Goal: Task Accomplishment & Management: Understand process/instructions

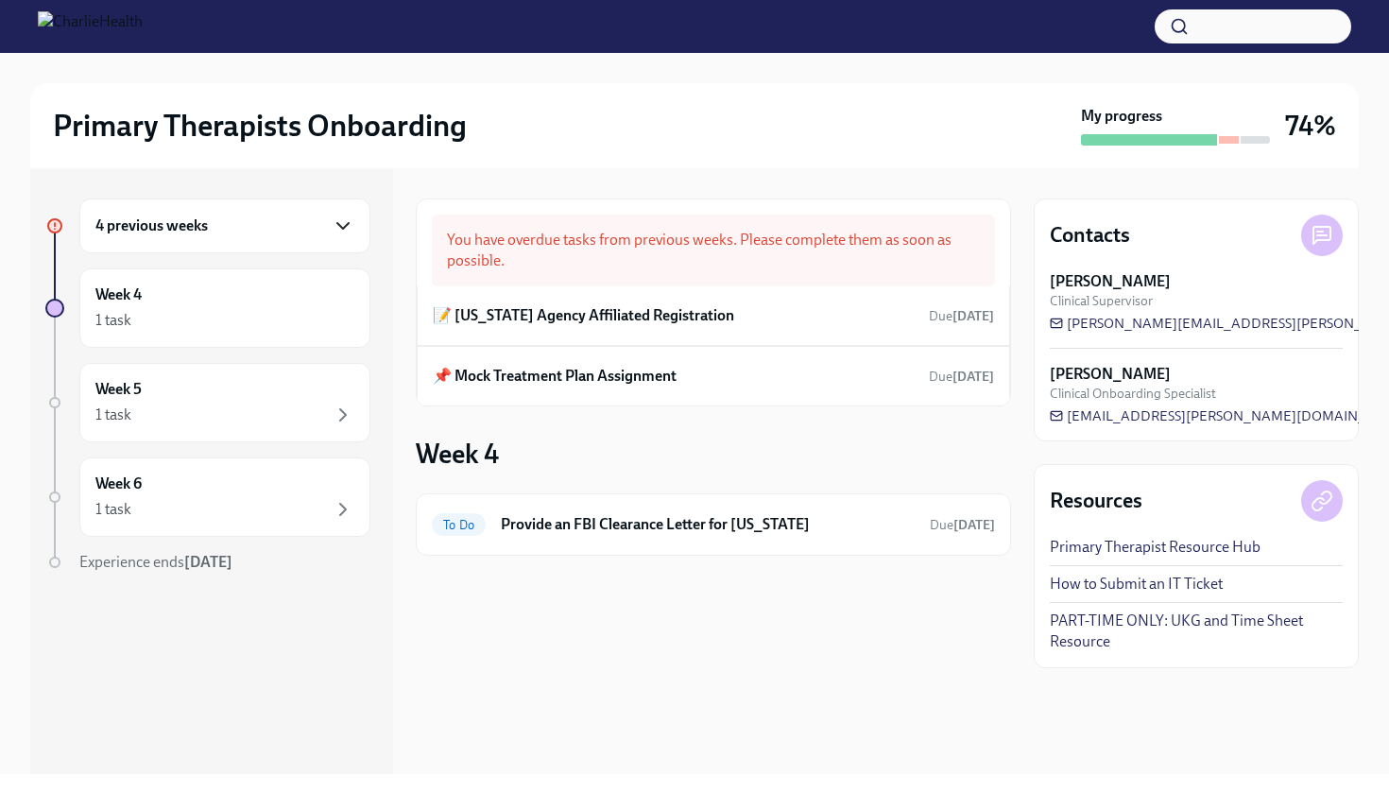
click at [350, 225] on icon "button" at bounding box center [343, 226] width 23 height 23
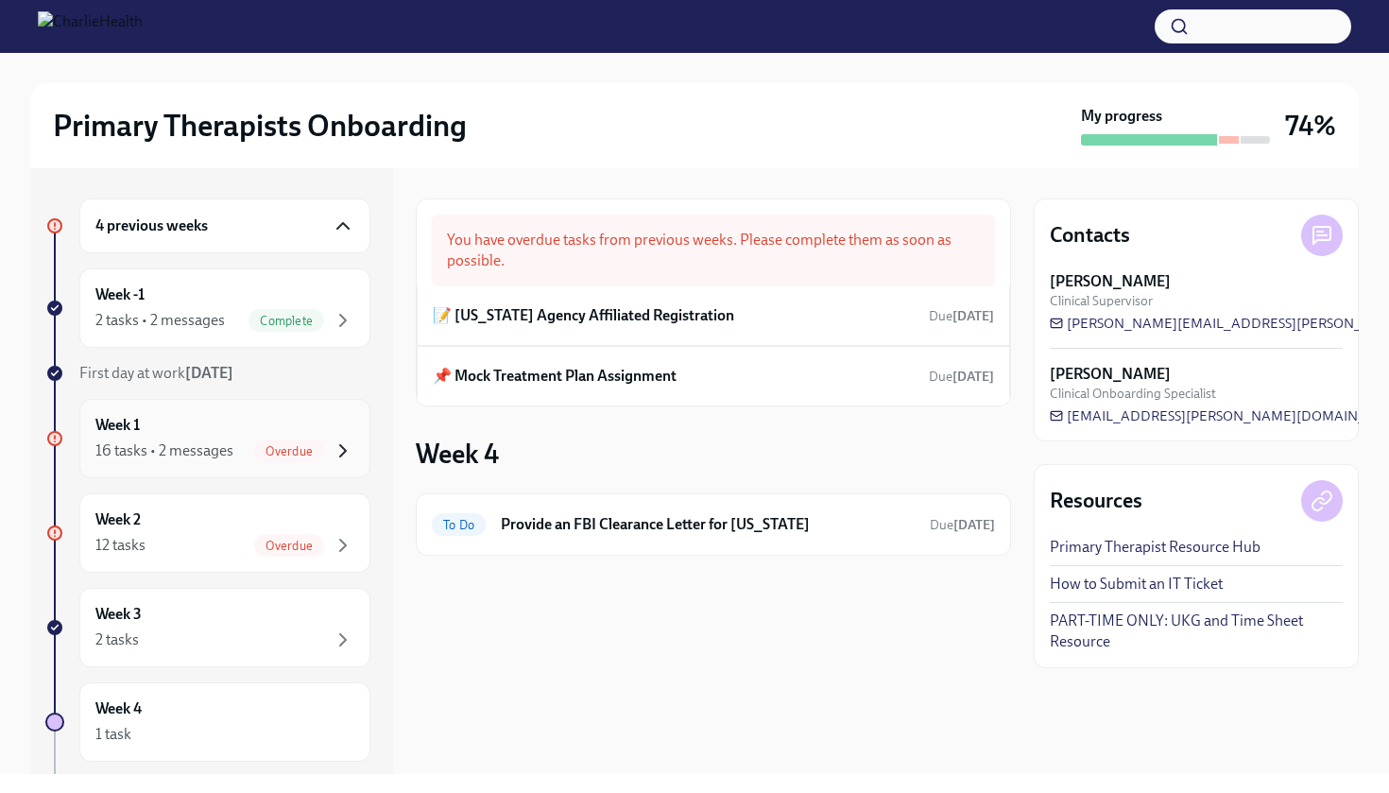
click at [344, 452] on icon "button" at bounding box center [343, 450] width 6 height 11
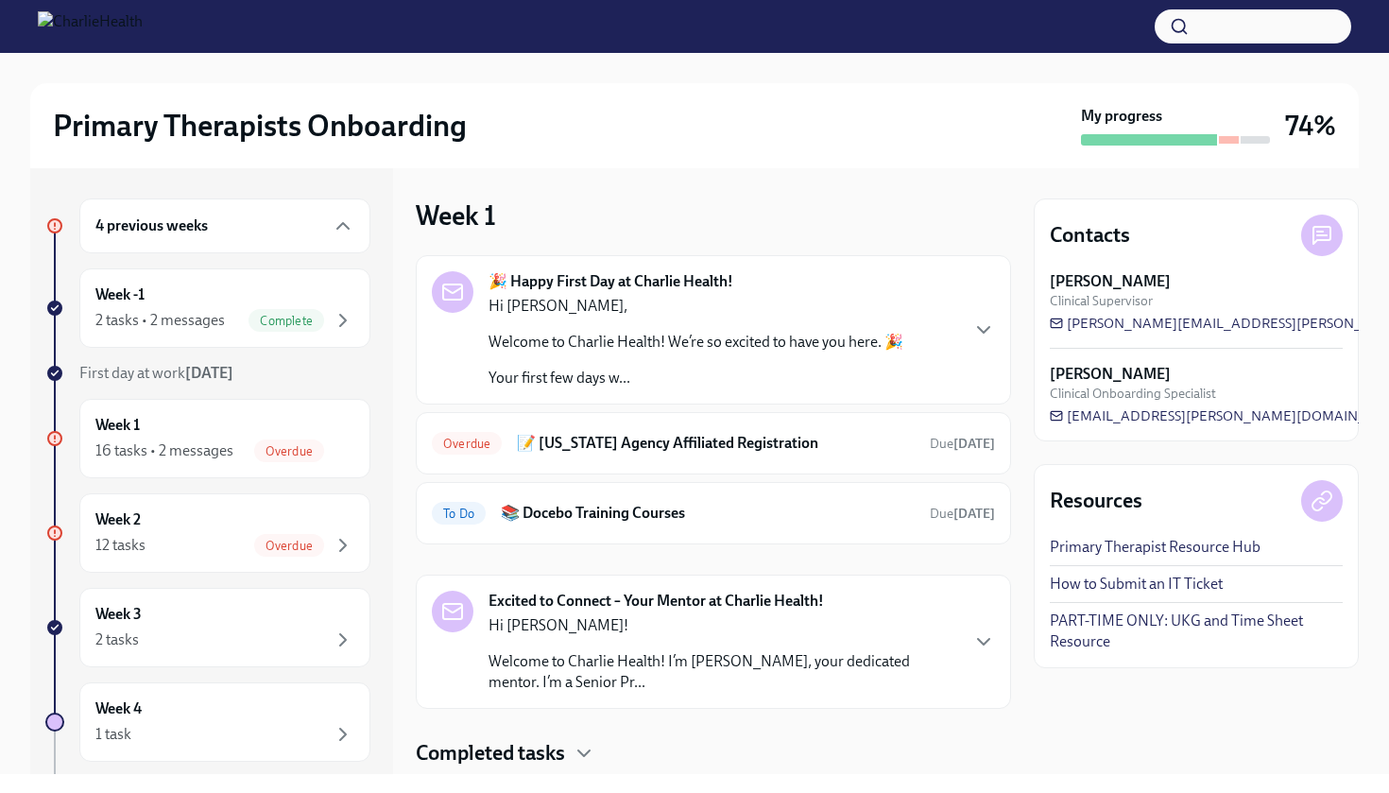
click at [968, 731] on div "🎉 Happy First Day at Charlie Health! Hi [PERSON_NAME], Welcome to Charlie Healt…" at bounding box center [713, 511] width 595 height 512
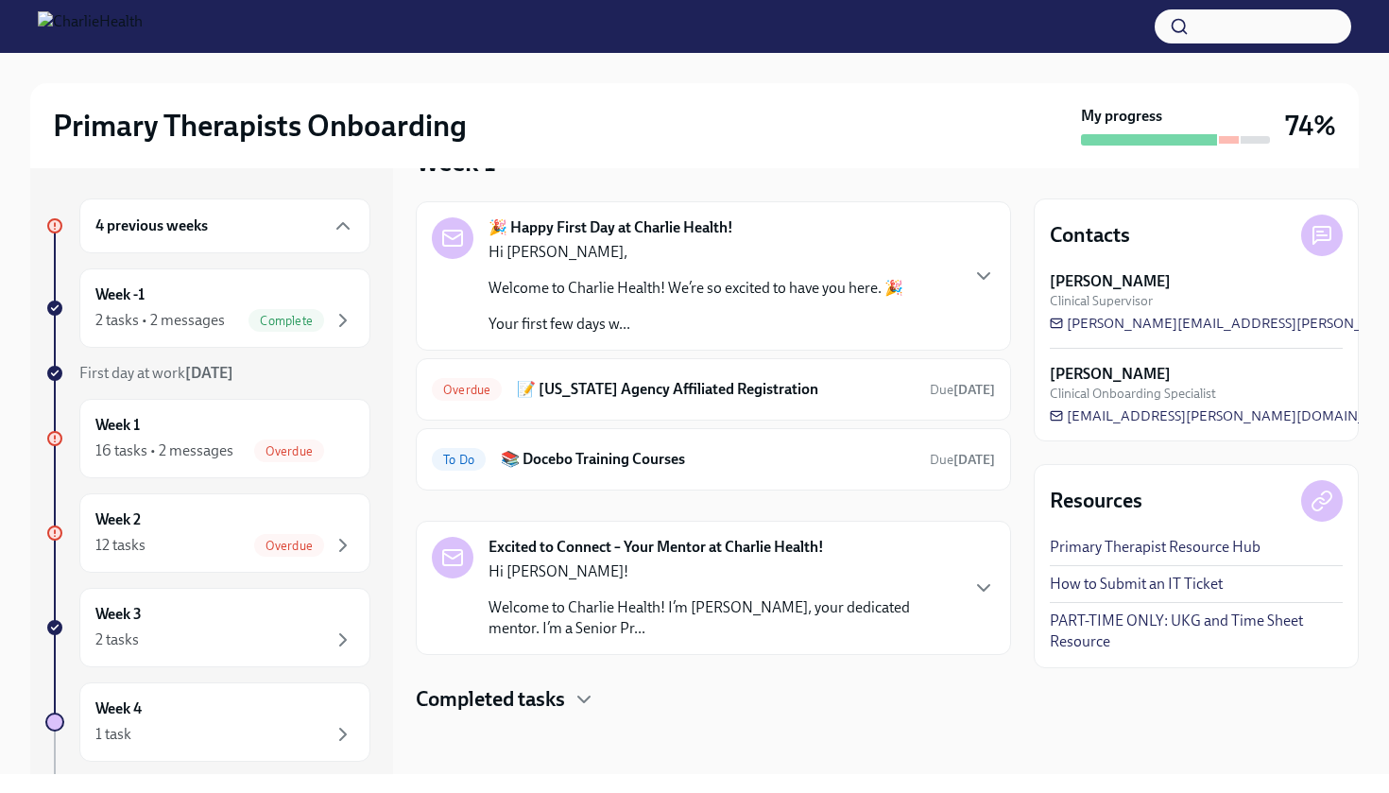
scroll to position [54, 0]
click at [283, 431] on div "Week 1 16 tasks • 2 messages Overdue" at bounding box center [224, 438] width 259 height 47
click at [214, 447] on div "16 tasks • 2 messages" at bounding box center [164, 450] width 138 height 21
click at [96, 425] on h6 "Week 1" at bounding box center [117, 425] width 44 height 21
click at [238, 539] on div "12 tasks Overdue" at bounding box center [224, 545] width 259 height 23
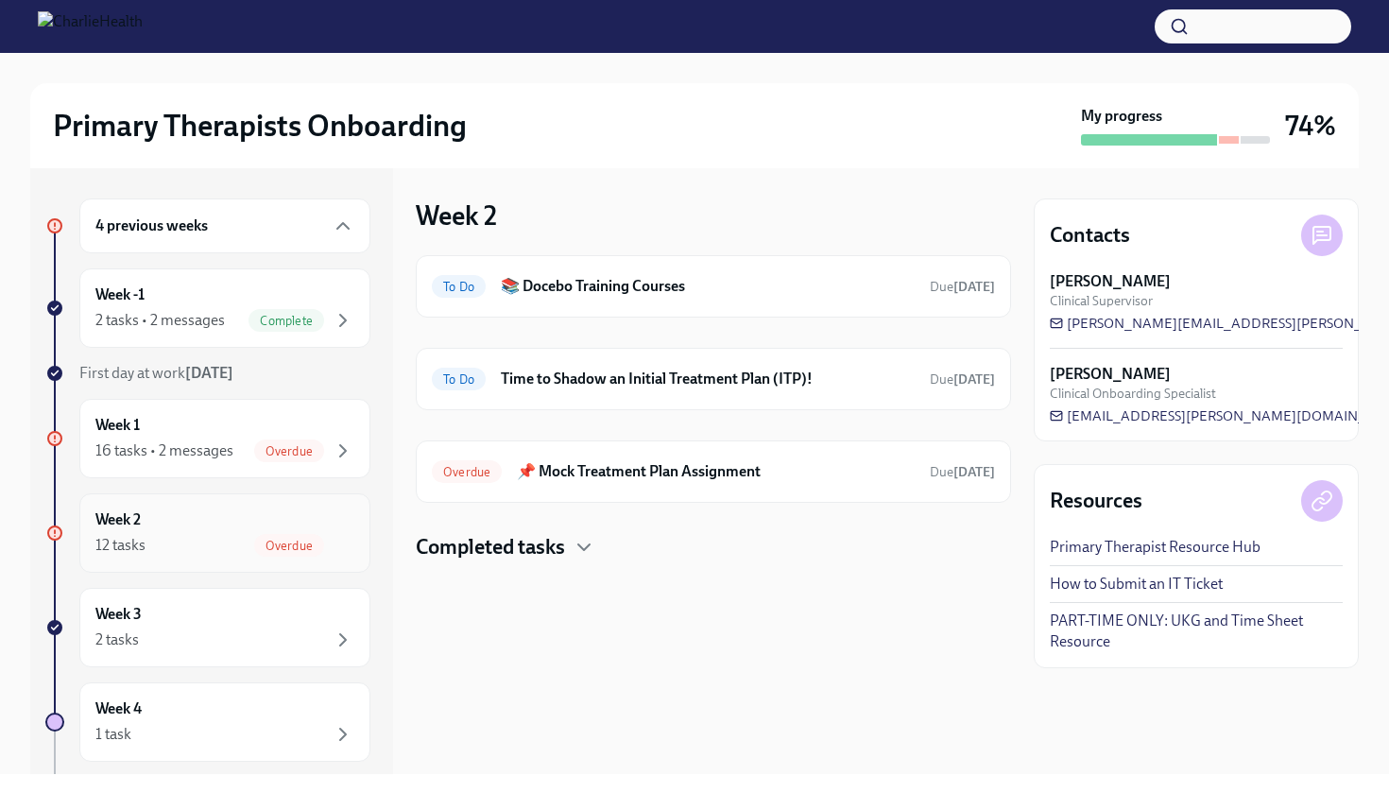
click at [247, 539] on div "12 tasks Overdue" at bounding box center [224, 545] width 259 height 23
click at [291, 551] on span "Overdue" at bounding box center [289, 546] width 70 height 14
click at [336, 640] on icon "button" at bounding box center [343, 639] width 23 height 23
click at [758, 284] on h6 "📚 Docebo Training Courses" at bounding box center [708, 286] width 414 height 21
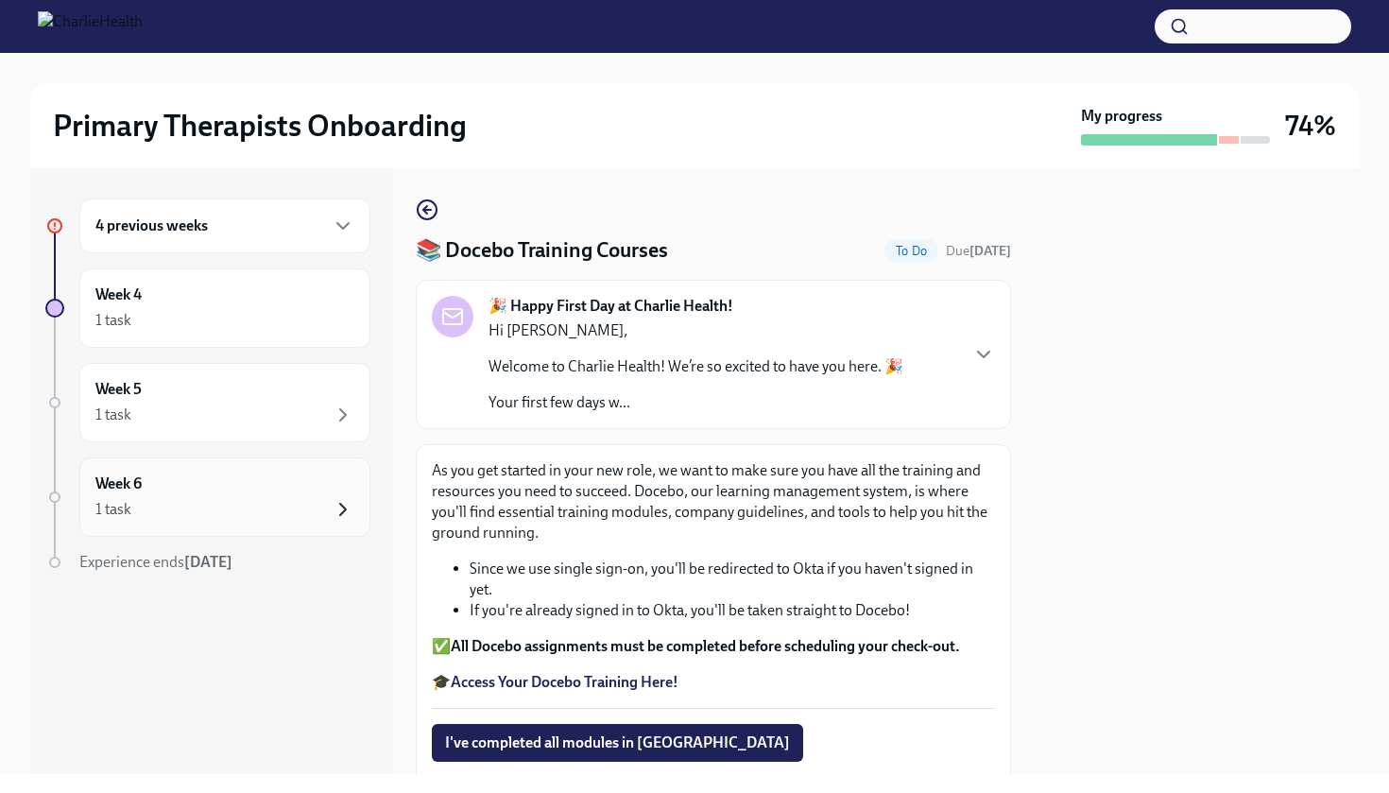
click at [336, 506] on icon "button" at bounding box center [343, 509] width 23 height 23
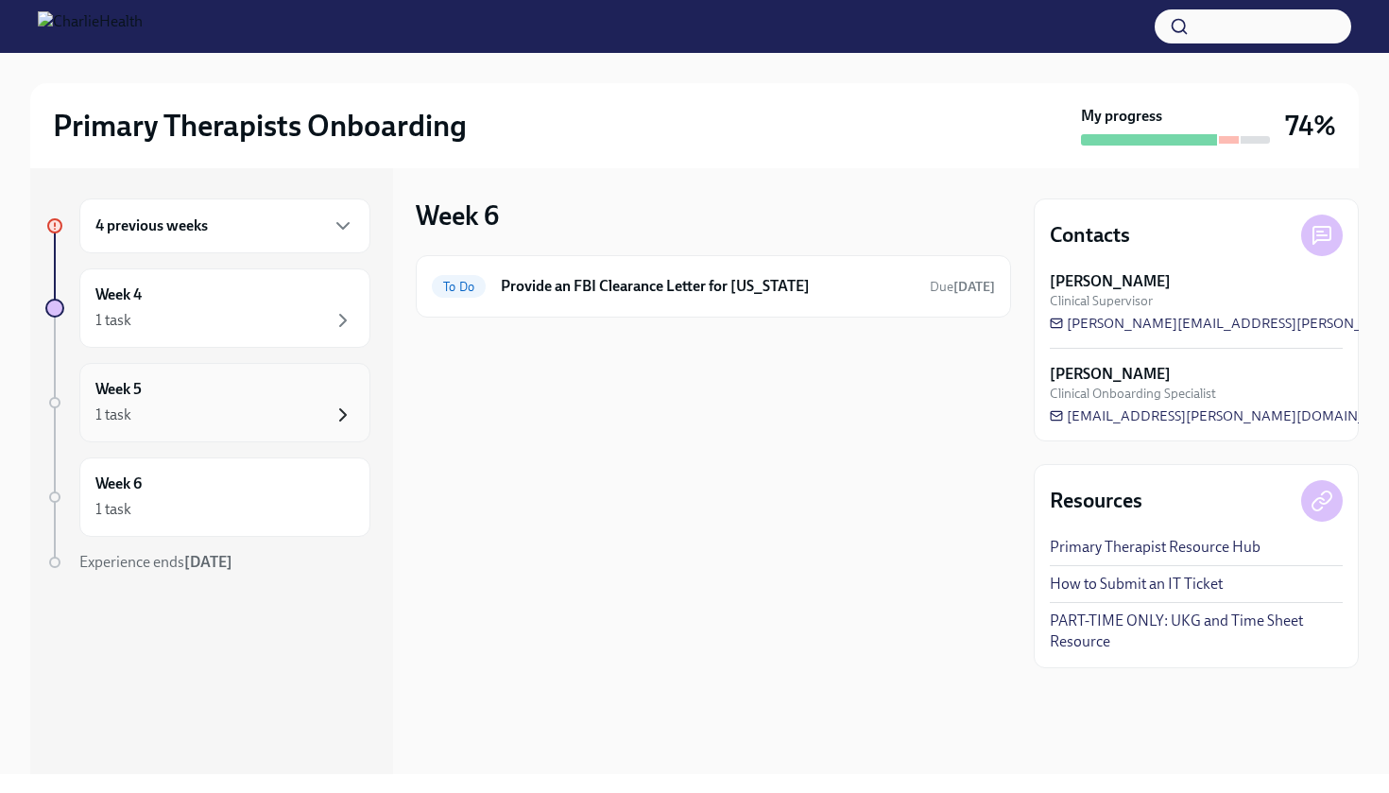
click at [350, 412] on icon "button" at bounding box center [343, 415] width 23 height 23
click at [355, 321] on div "Week 4 1 task" at bounding box center [224, 307] width 291 height 79
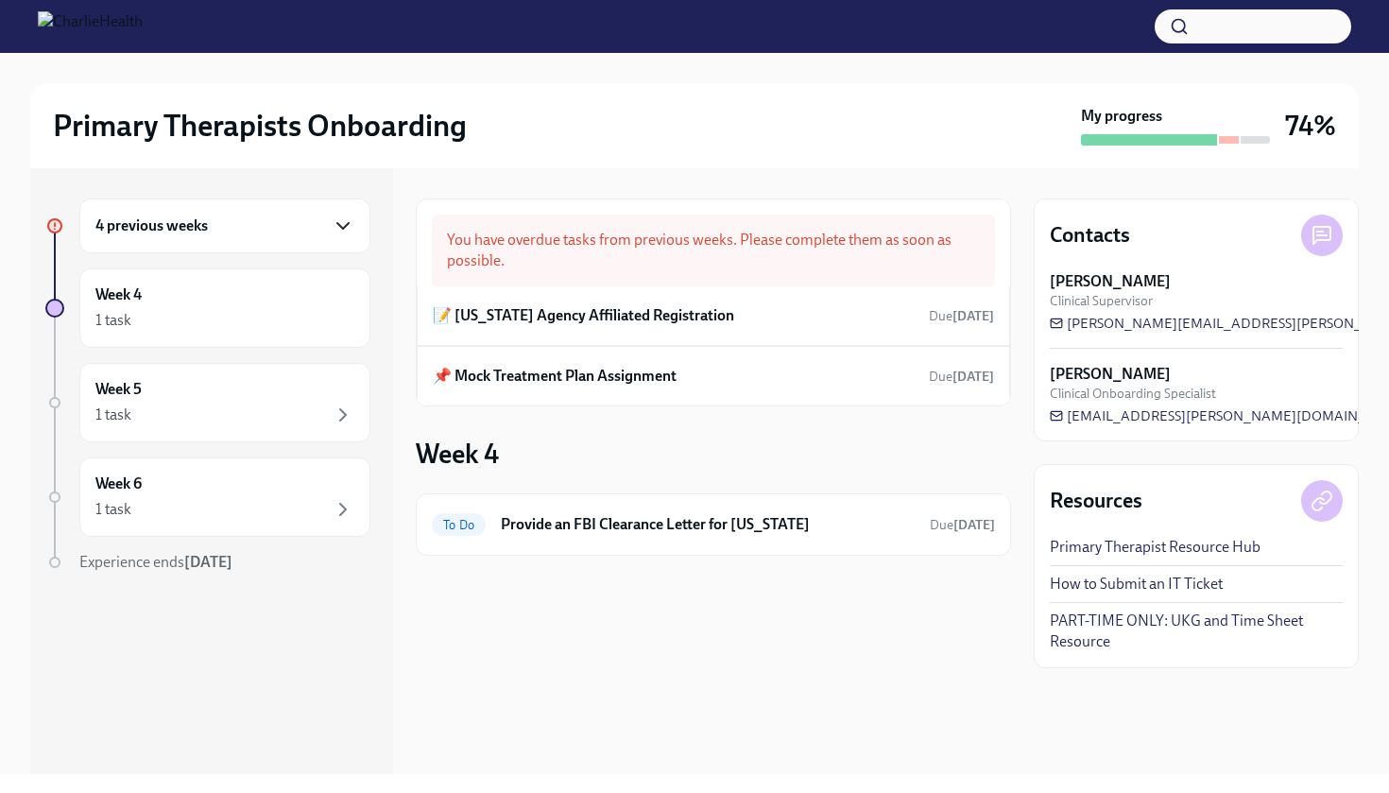
click at [345, 227] on icon "button" at bounding box center [342, 226] width 11 height 6
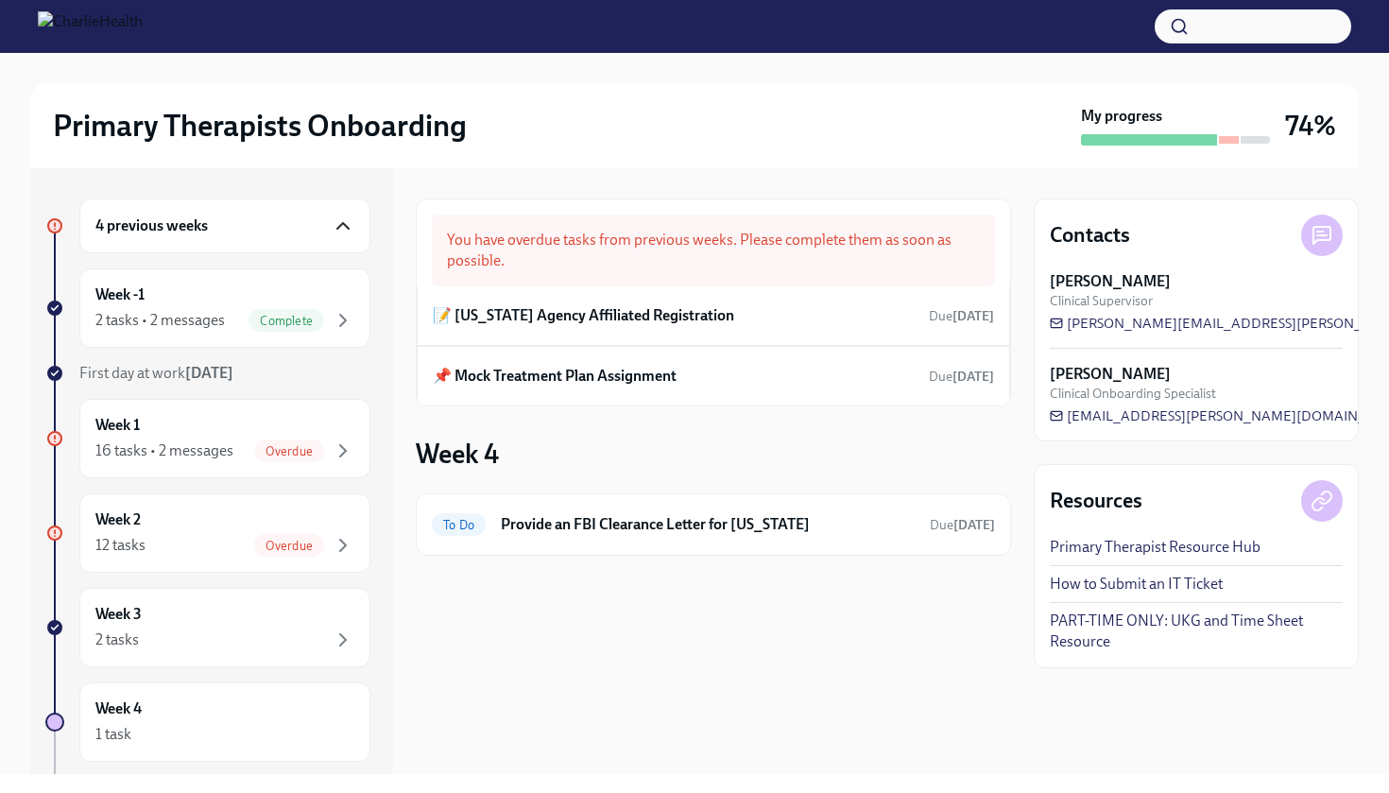
click at [346, 222] on icon "button" at bounding box center [343, 226] width 23 height 23
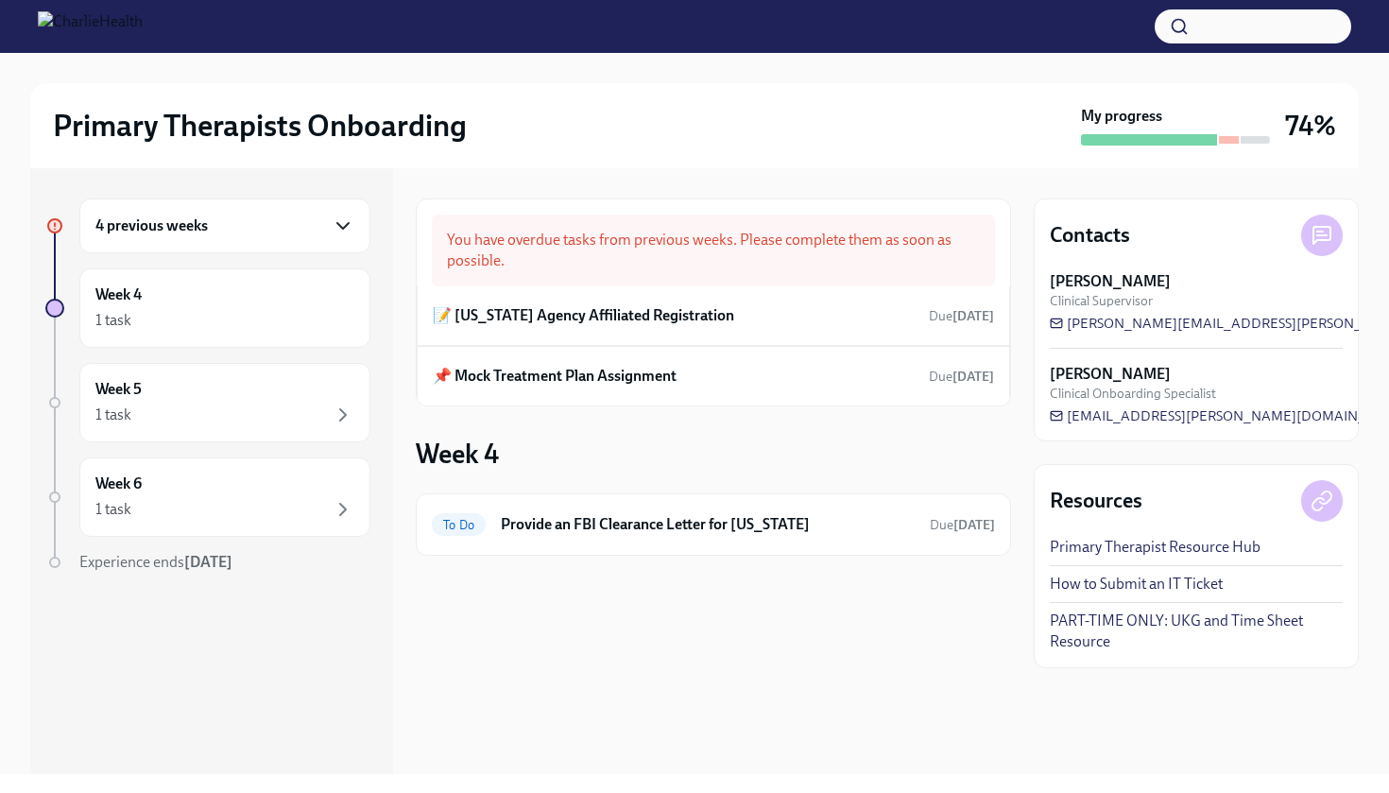
click at [346, 222] on icon "button" at bounding box center [343, 226] width 23 height 23
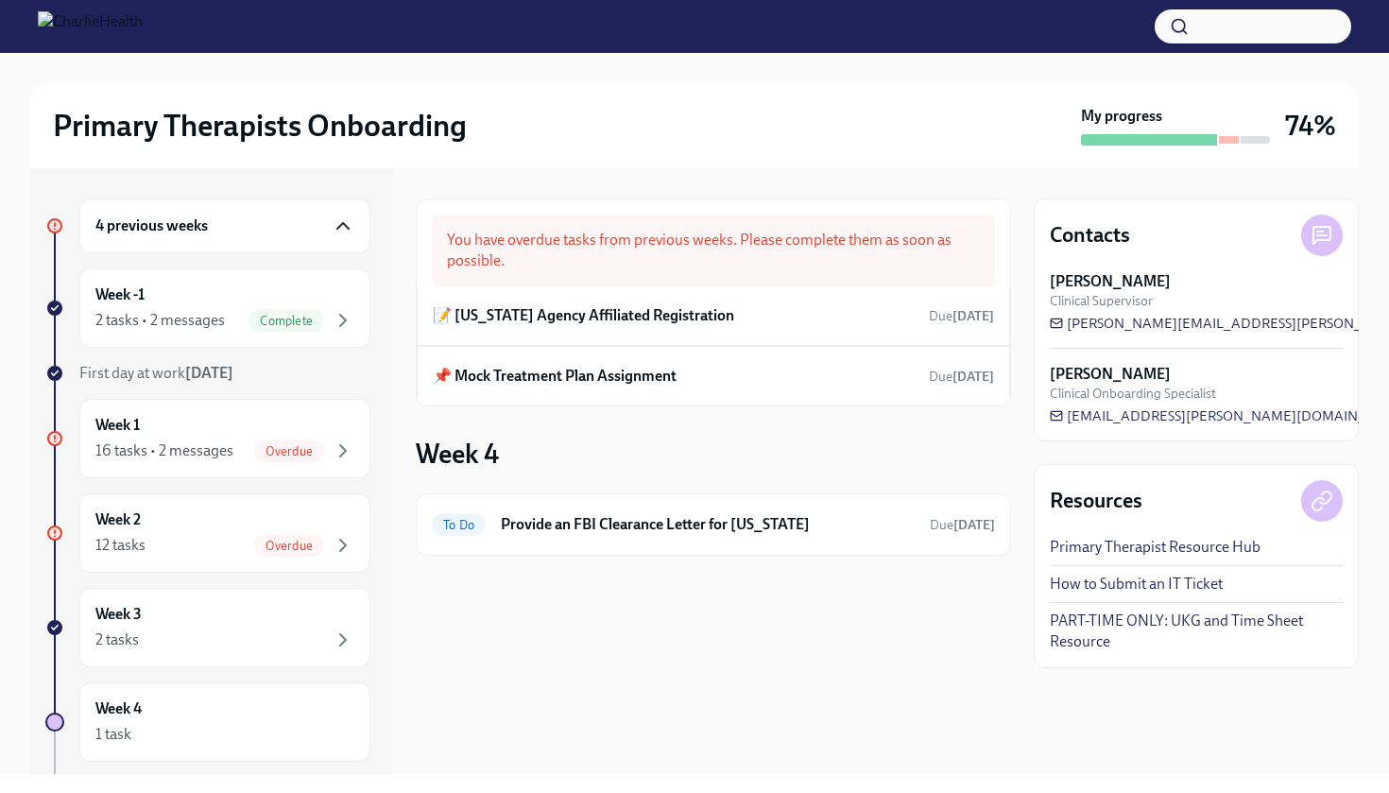
click at [396, 218] on div "4 previous weeks Week -1 2 tasks • 2 messages Complete First day at work [DATE]…" at bounding box center [694, 471] width 1329 height 606
click at [228, 433] on div "Week 1 16 tasks • 2 messages Overdue" at bounding box center [224, 438] width 259 height 47
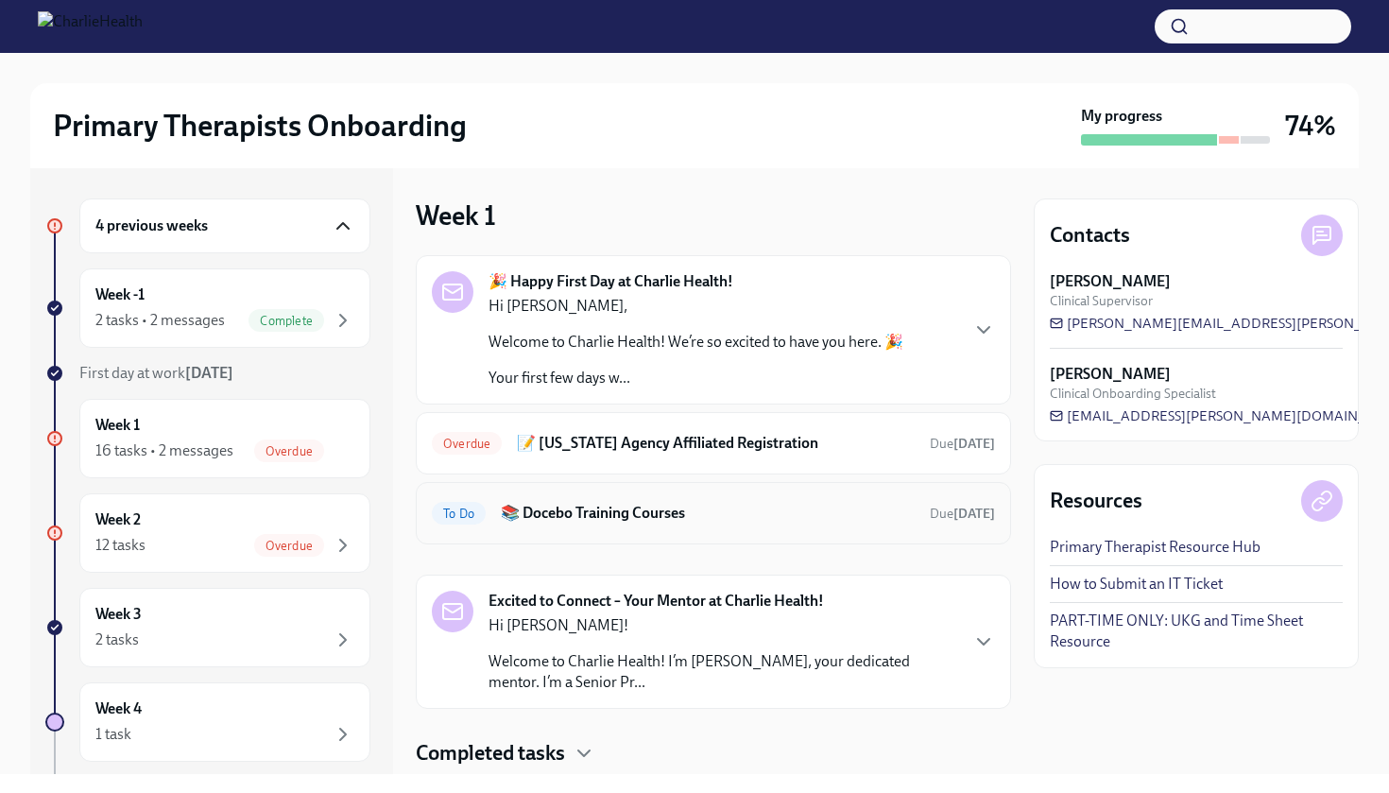
click at [448, 513] on span "To Do" at bounding box center [459, 514] width 54 height 14
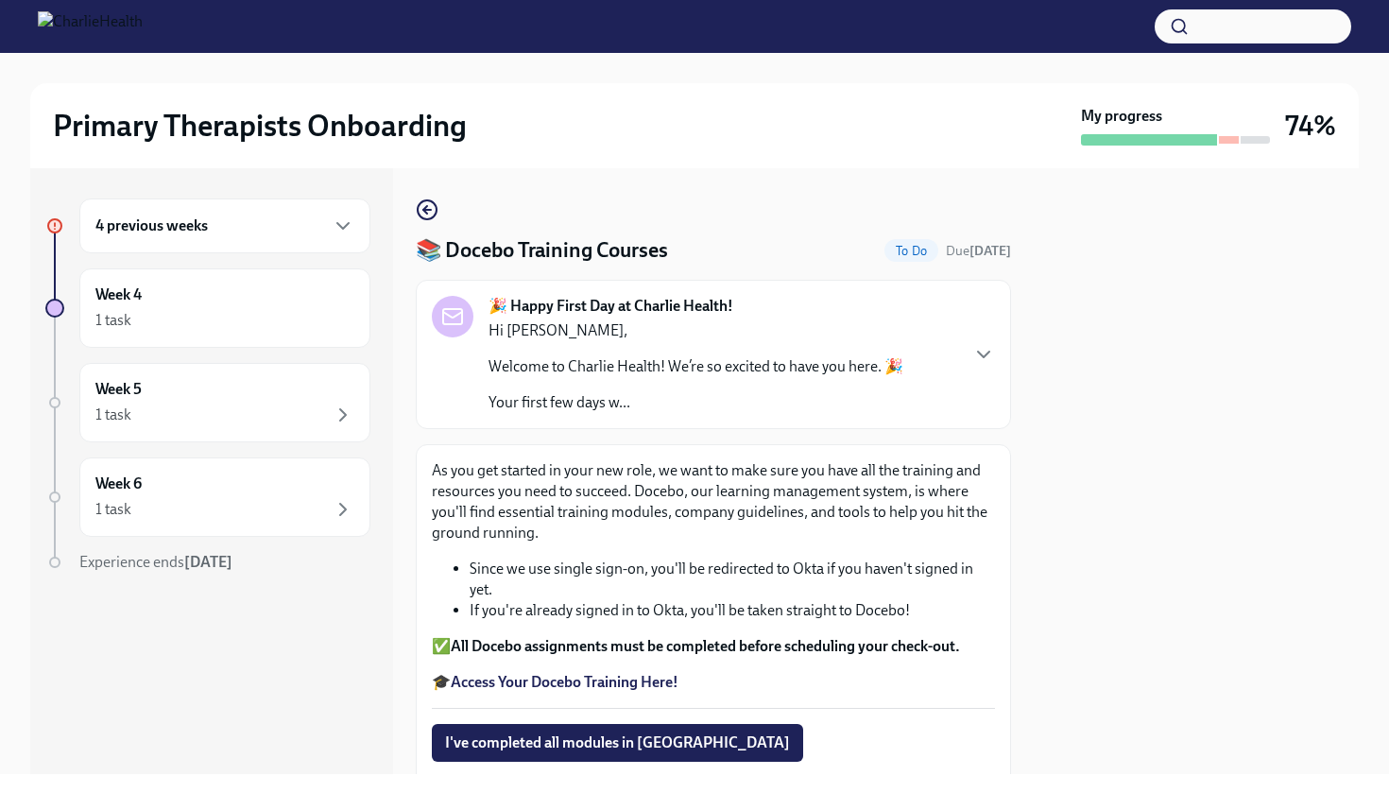
click at [612, 646] on strong "All Docebo assignments must be completed before scheduling your check-out." at bounding box center [705, 646] width 509 height 18
click at [561, 688] on strong "Access Your Docebo Training Here!" at bounding box center [565, 682] width 228 height 18
click at [341, 224] on icon "button" at bounding box center [343, 226] width 23 height 23
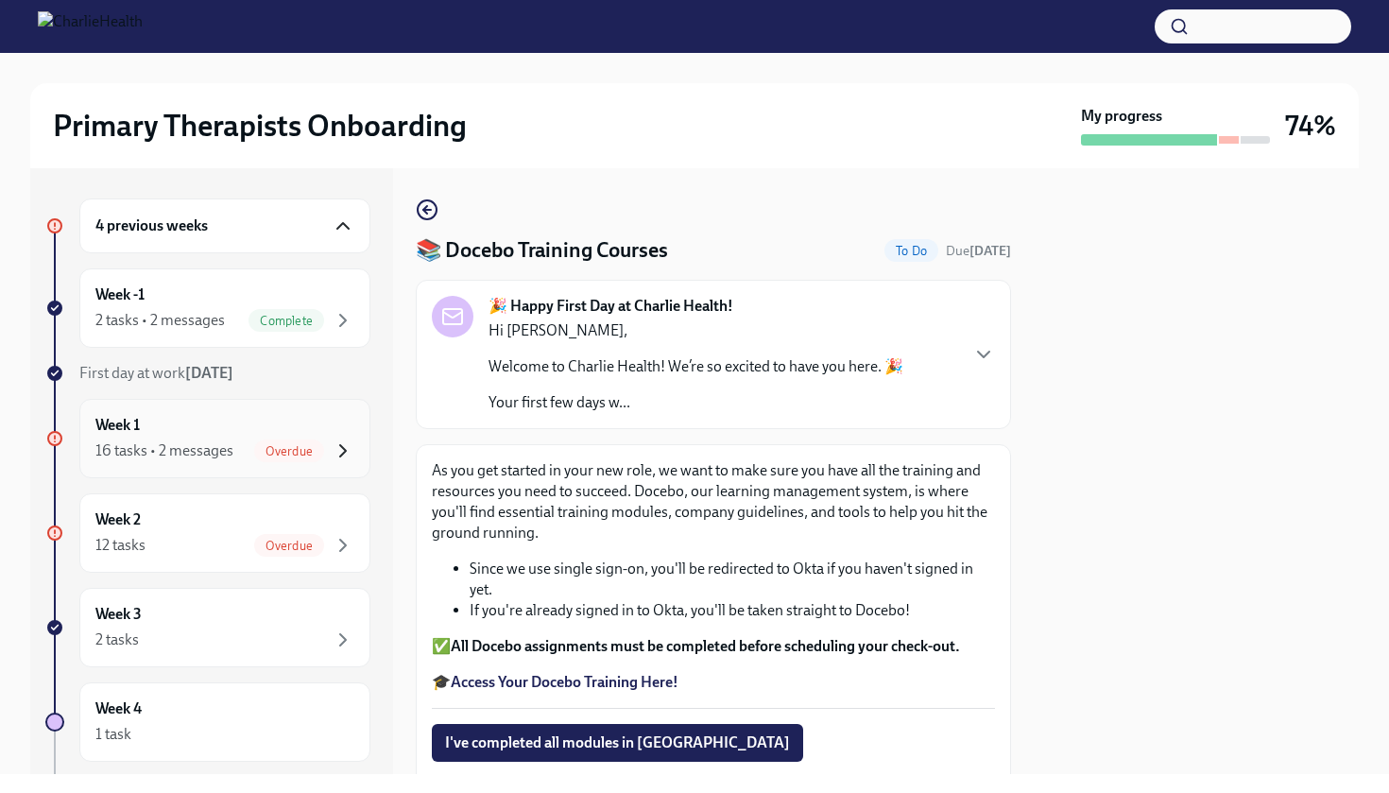
click at [344, 450] on icon "button" at bounding box center [343, 450] width 6 height 11
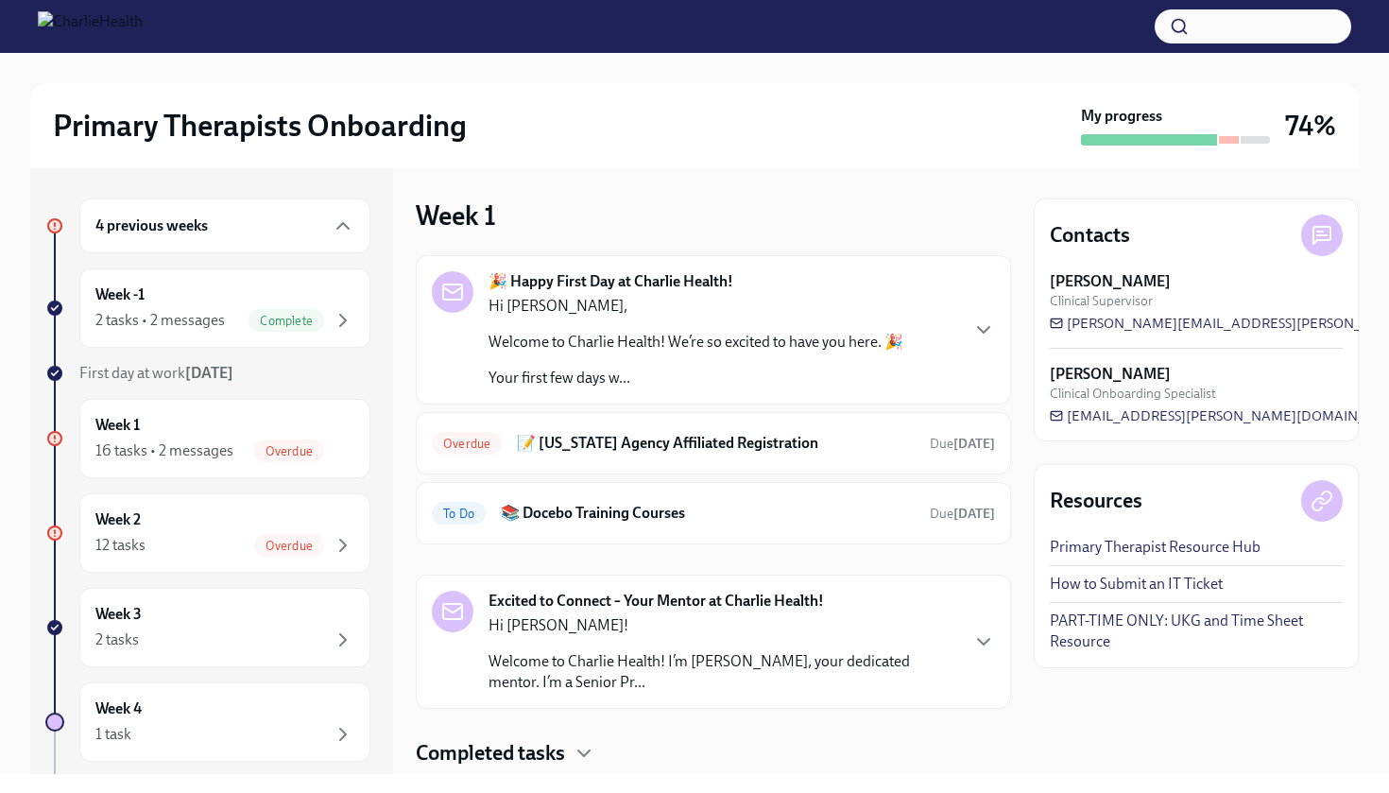
click at [1024, 669] on div "4 previous weeks Week -1 2 tasks • 2 messages Complete First day at work [DATE]…" at bounding box center [694, 471] width 1329 height 606
click at [343, 540] on icon "button" at bounding box center [343, 545] width 23 height 23
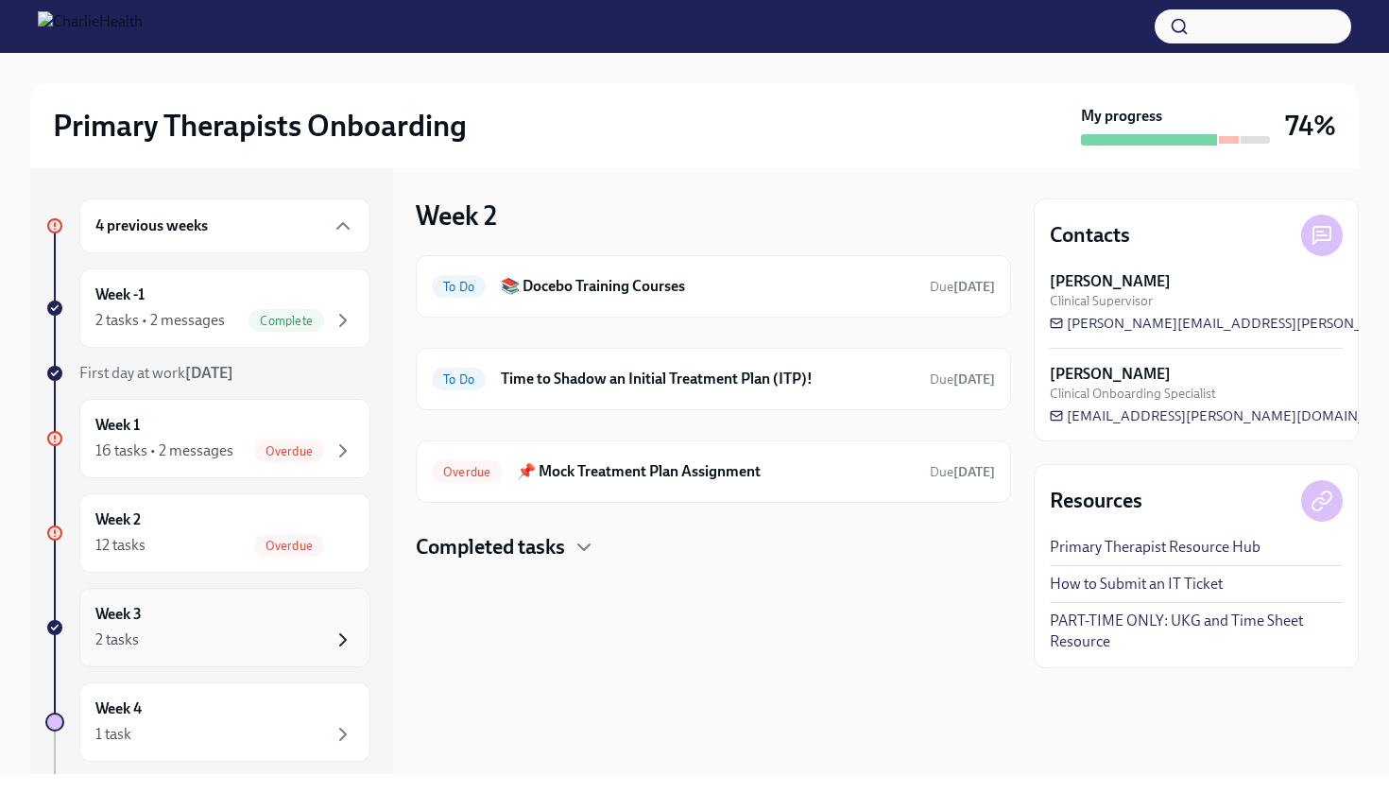
click at [344, 634] on icon "button" at bounding box center [343, 639] width 23 height 23
click at [346, 726] on icon "button" at bounding box center [343, 734] width 23 height 23
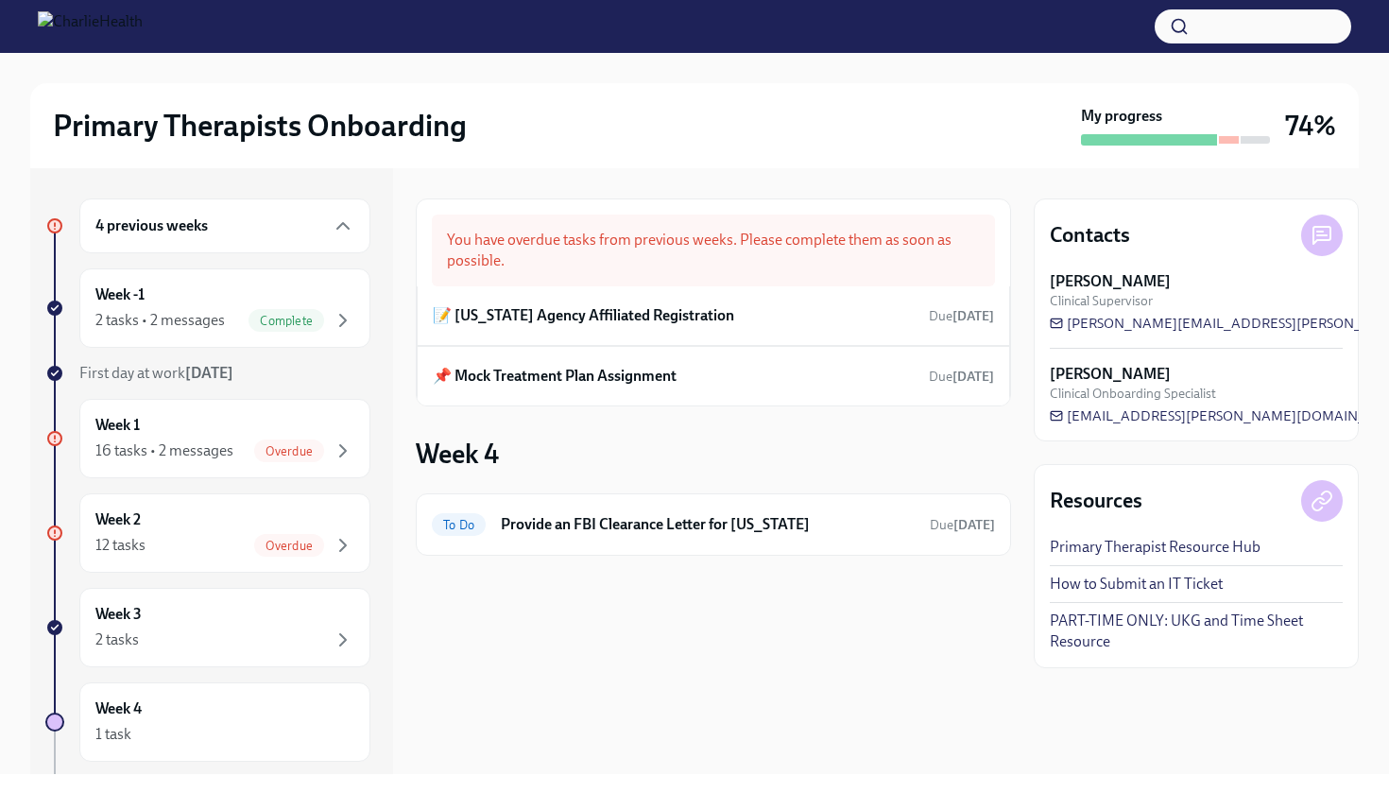
click at [481, 707] on div "You have overdue tasks from previous weeks. Please complete them as soon as pos…" at bounding box center [713, 471] width 595 height 606
click at [387, 680] on div "4 previous weeks Week -1 2 tasks • 2 messages Complete First day at work [DATE]…" at bounding box center [211, 471] width 363 height 606
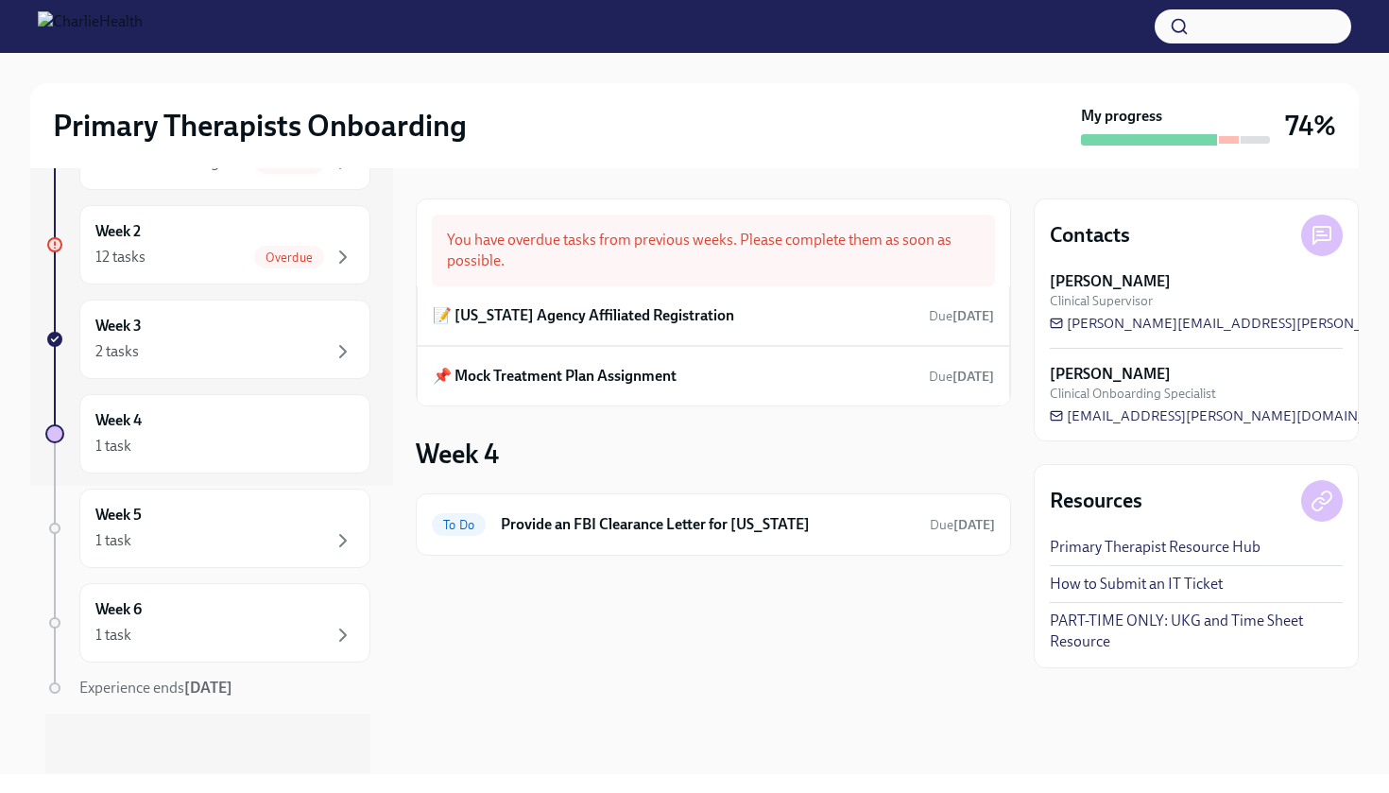
scroll to position [288, 0]
click at [345, 536] on icon "button" at bounding box center [343, 540] width 23 height 23
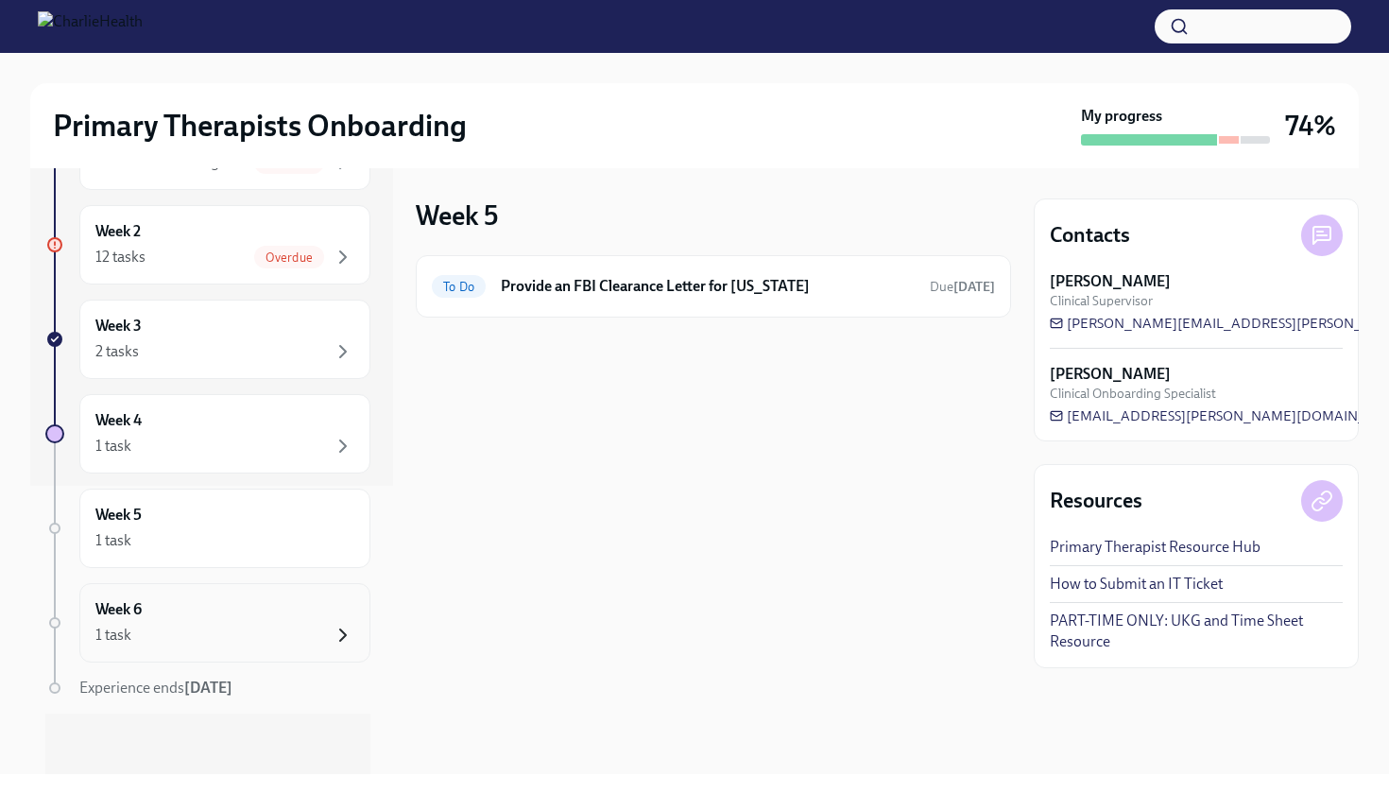
click at [341, 637] on icon "button" at bounding box center [343, 635] width 23 height 23
click at [660, 287] on h6 "Provide an FBI Clearance Letter for [US_STATE]" at bounding box center [708, 286] width 414 height 21
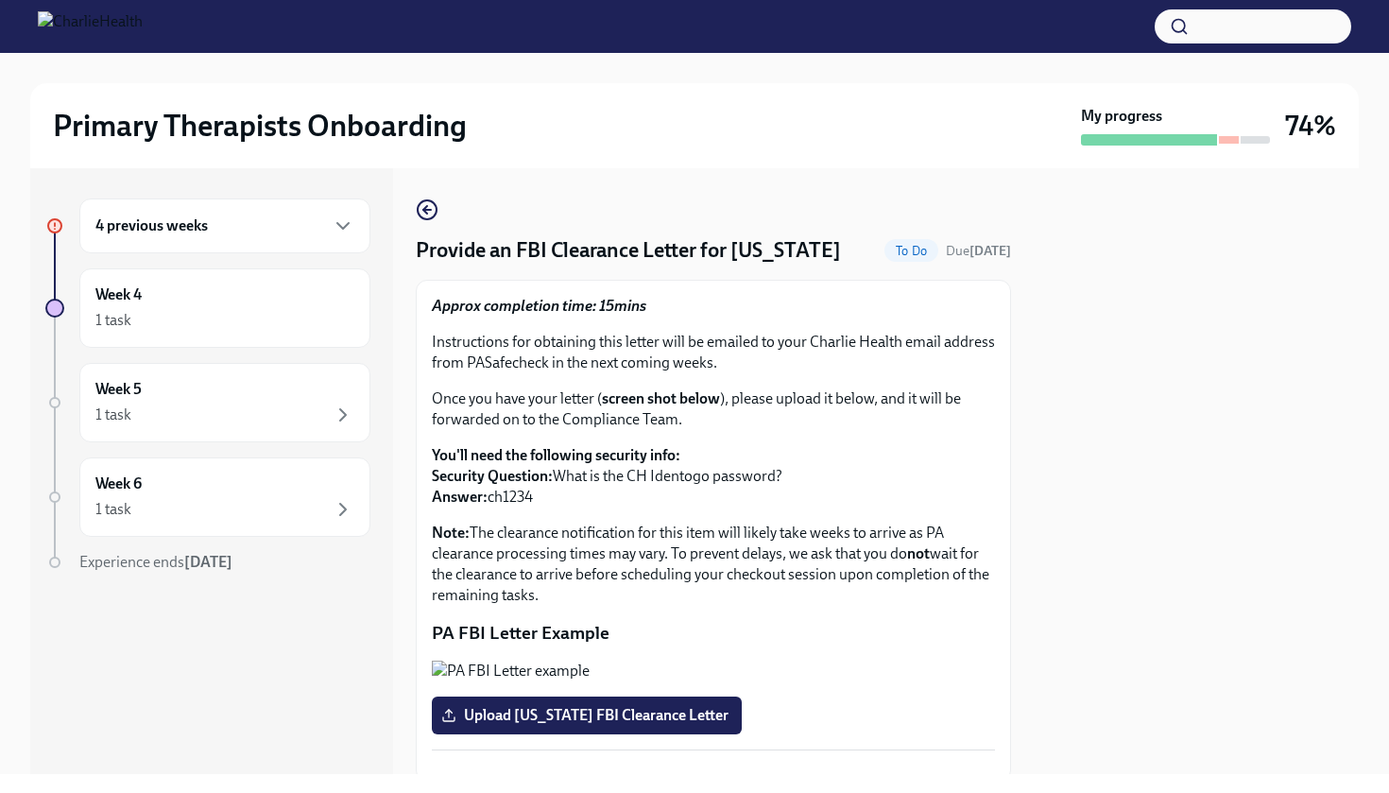
click at [1052, 615] on div at bounding box center [1196, 471] width 325 height 606
click at [943, 634] on p "PA FBI Letter Example" at bounding box center [713, 633] width 563 height 25
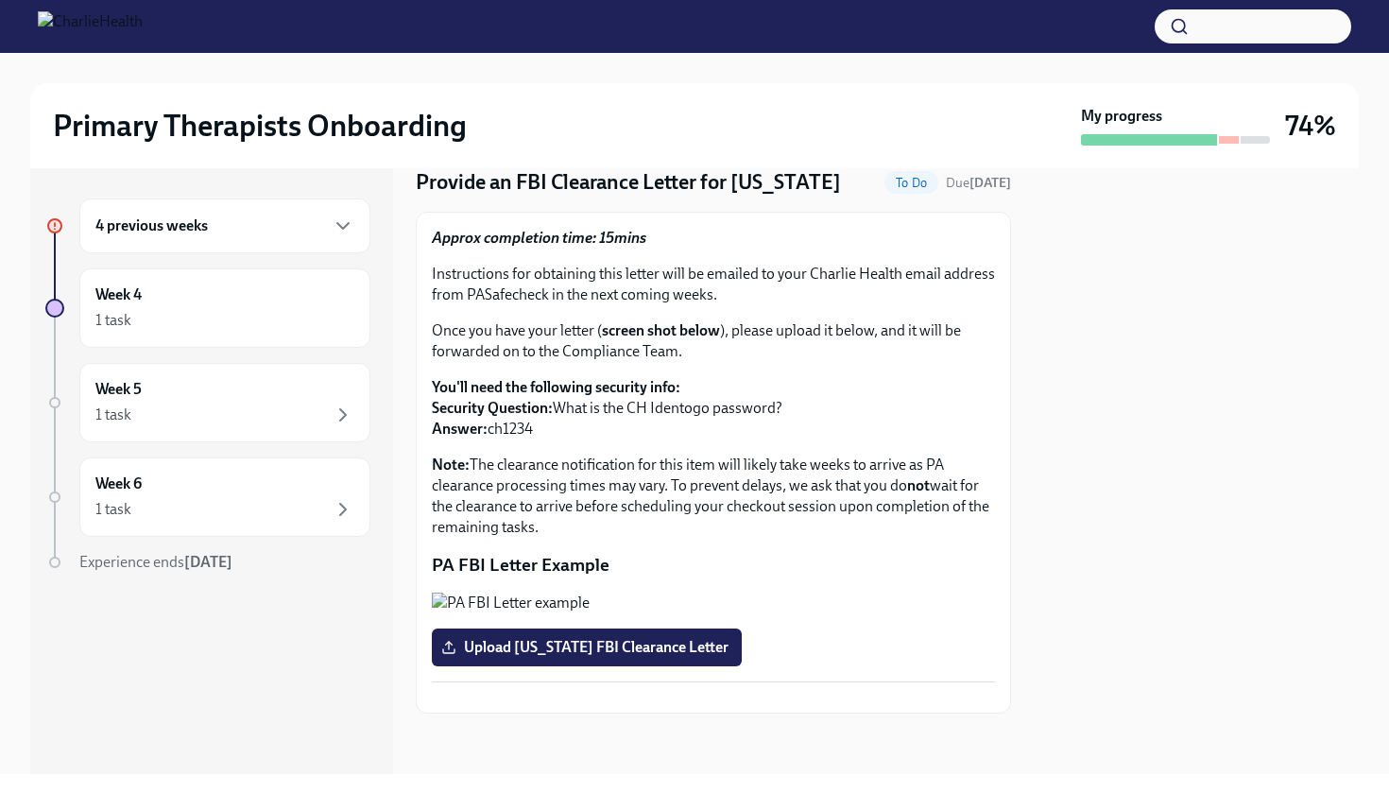
scroll to position [280, 0]
click at [868, 593] on button "Zoom image" at bounding box center [713, 603] width 563 height 21
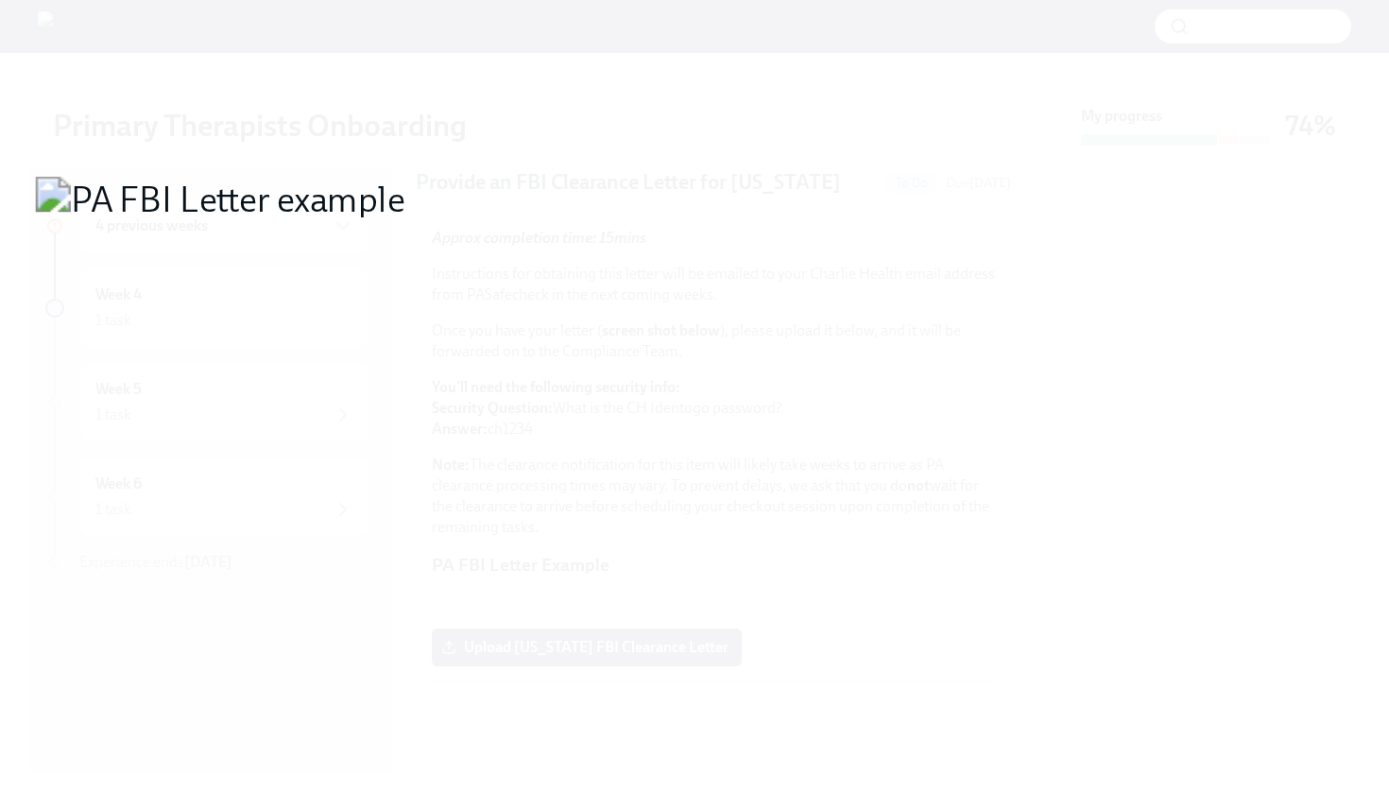
click at [1126, 396] on button "Unzoom image" at bounding box center [694, 396] width 1389 height 793
